Goal: Task Accomplishment & Management: Manage account settings

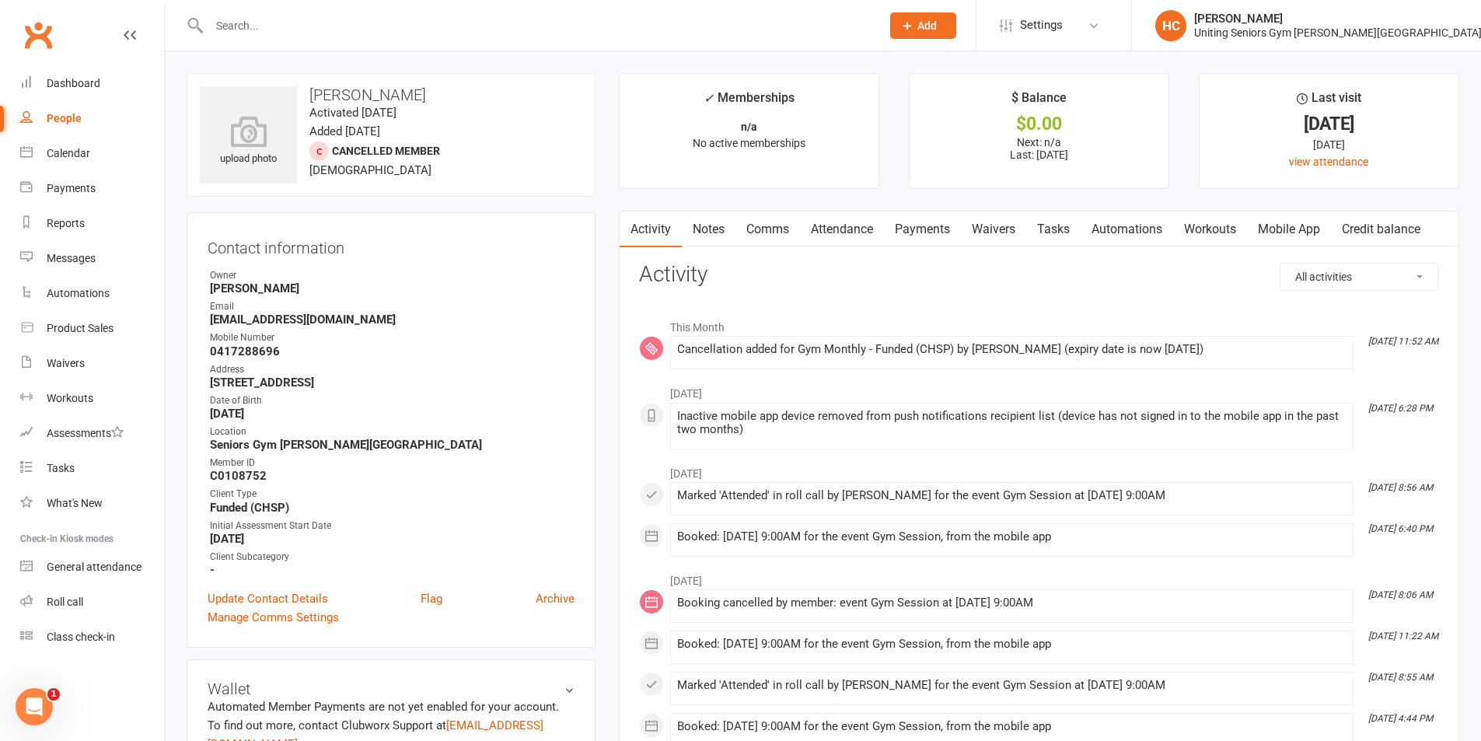
click at [828, 15] on input "text" at bounding box center [536, 26] width 665 height 22
click at [34, 37] on link "Clubworx" at bounding box center [38, 35] width 39 height 39
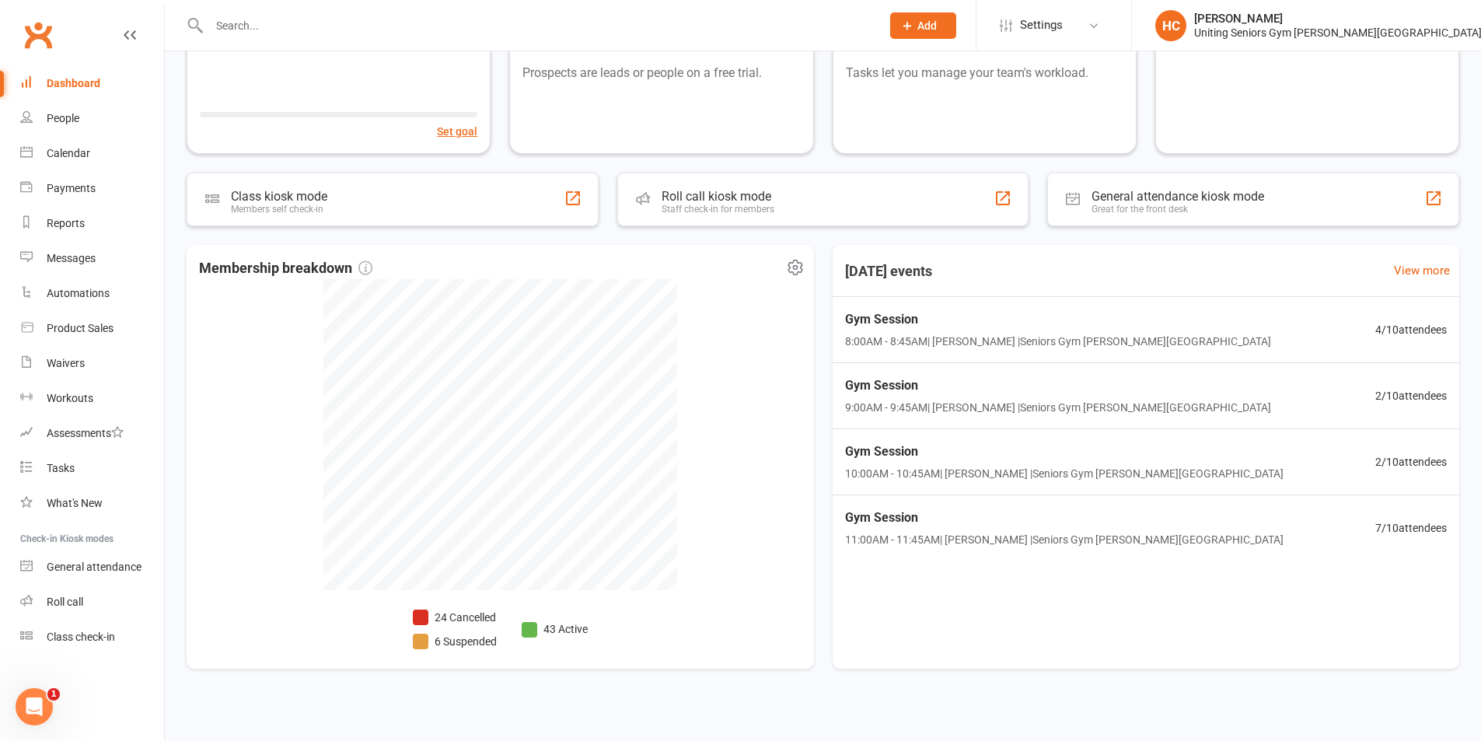
click at [459, 619] on li "24 Cancelled" at bounding box center [455, 617] width 84 height 17
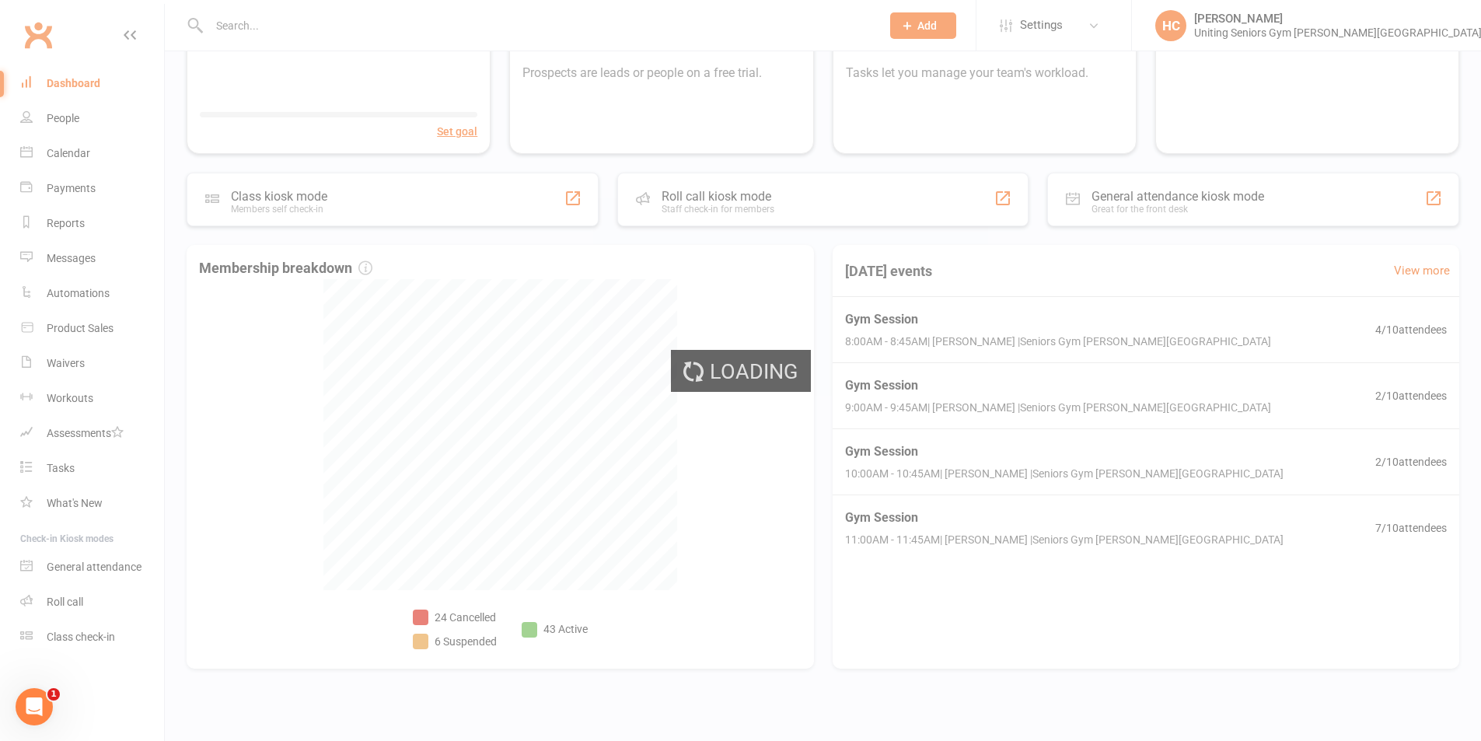
select select "no_trial"
select select "100"
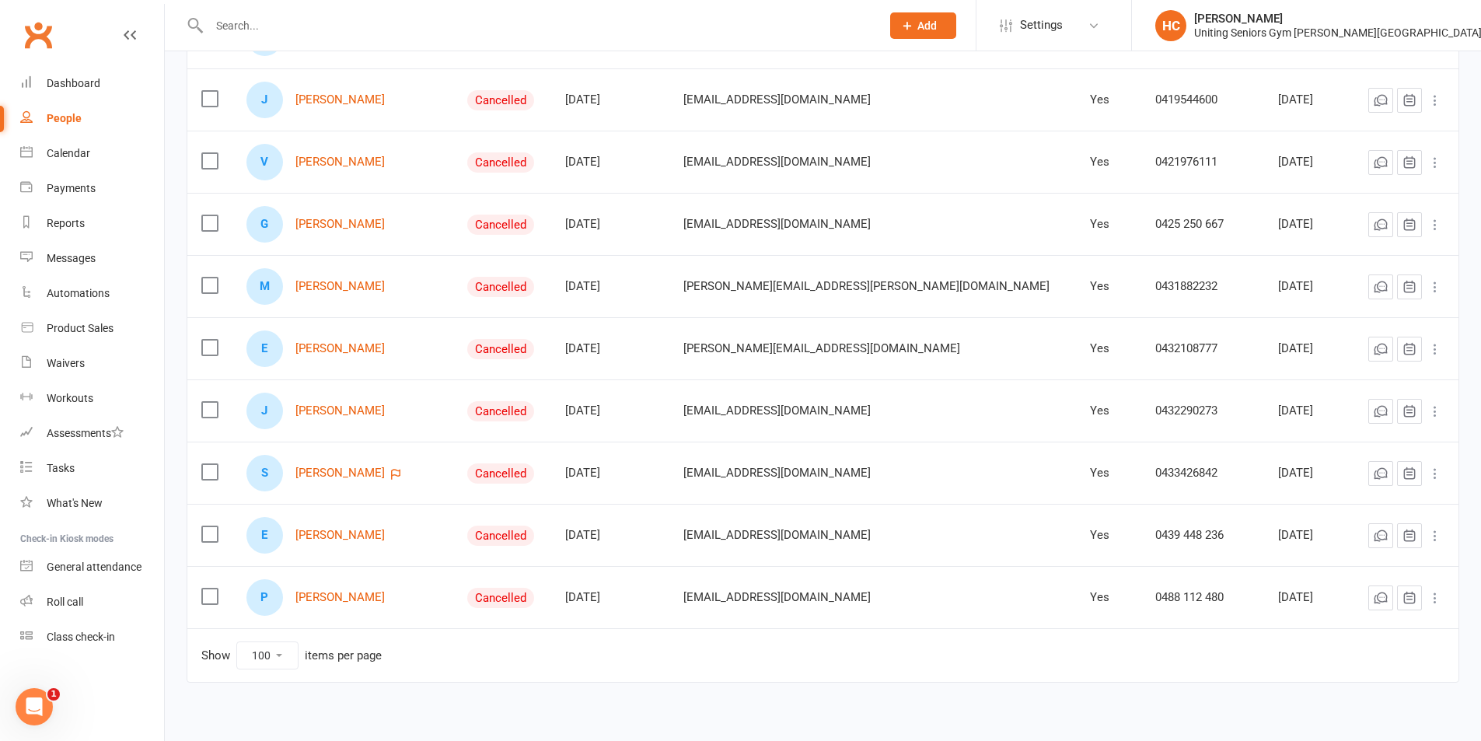
scroll to position [1162, 0]
